Goal: Task Accomplishment & Management: Use online tool/utility

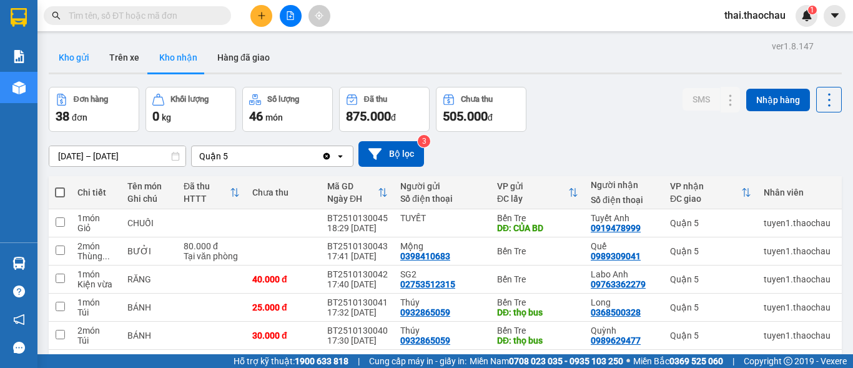
click at [79, 59] on button "Kho gửi" at bounding box center [74, 57] width 51 height 30
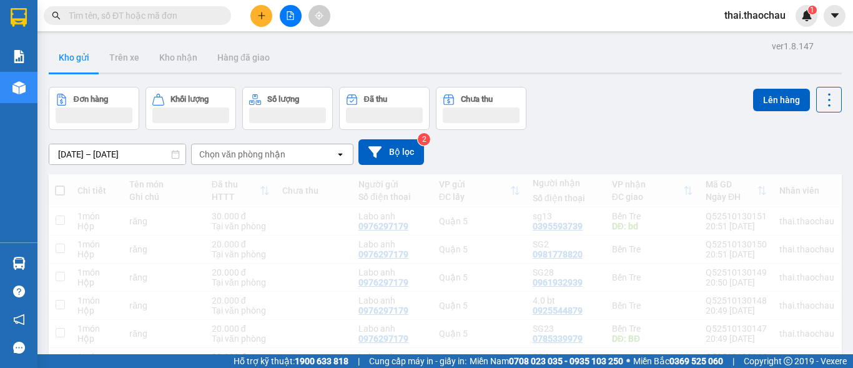
click at [72, 61] on button "Kho gửi" at bounding box center [74, 57] width 51 height 30
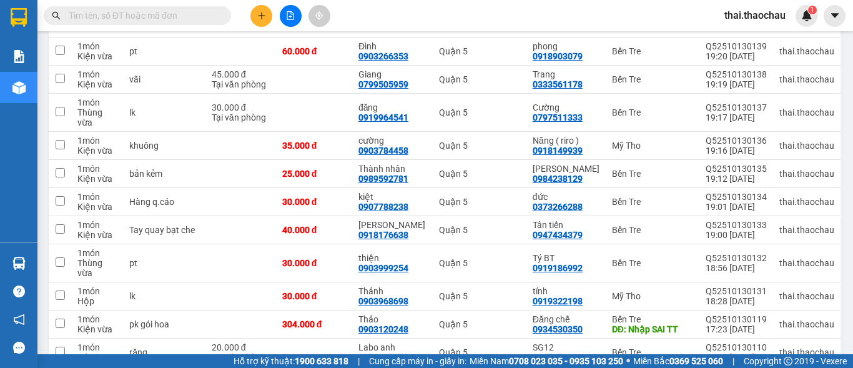
scroll to position [581, 0]
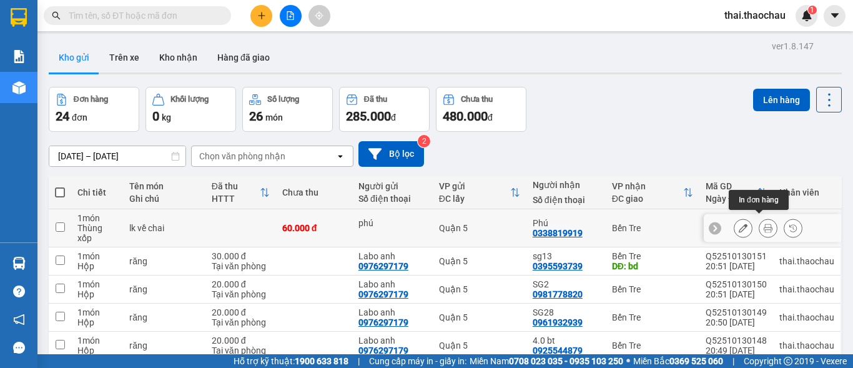
click at [764, 224] on icon at bounding box center [768, 228] width 9 height 9
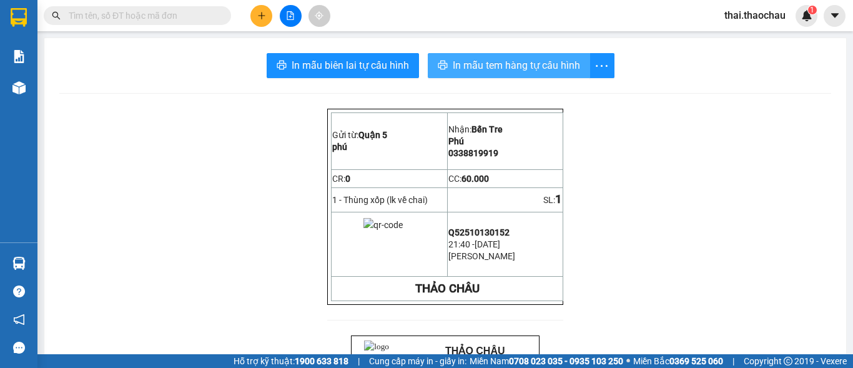
click at [480, 67] on span "In mẫu tem hàng tự cấu hình" at bounding box center [516, 65] width 127 height 16
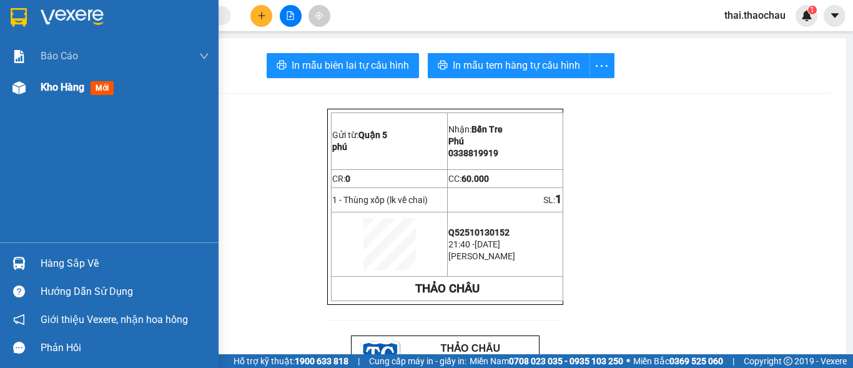
click at [27, 96] on div at bounding box center [19, 88] width 22 height 22
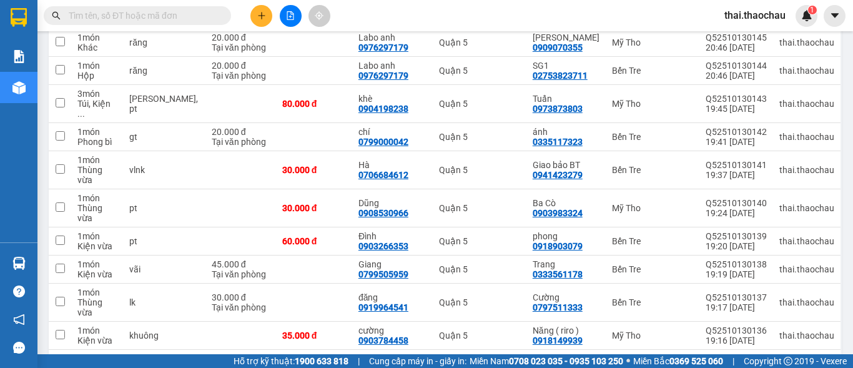
scroll to position [331, 0]
